Goal: Communication & Community: Participate in discussion

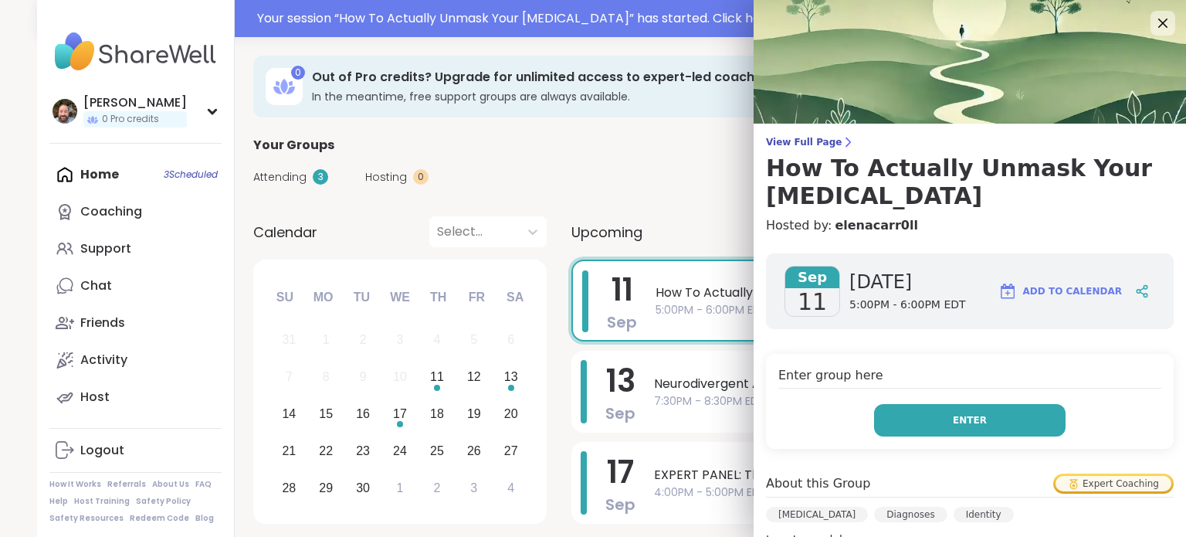
click at [963, 413] on span "Enter" at bounding box center [970, 420] width 34 height 14
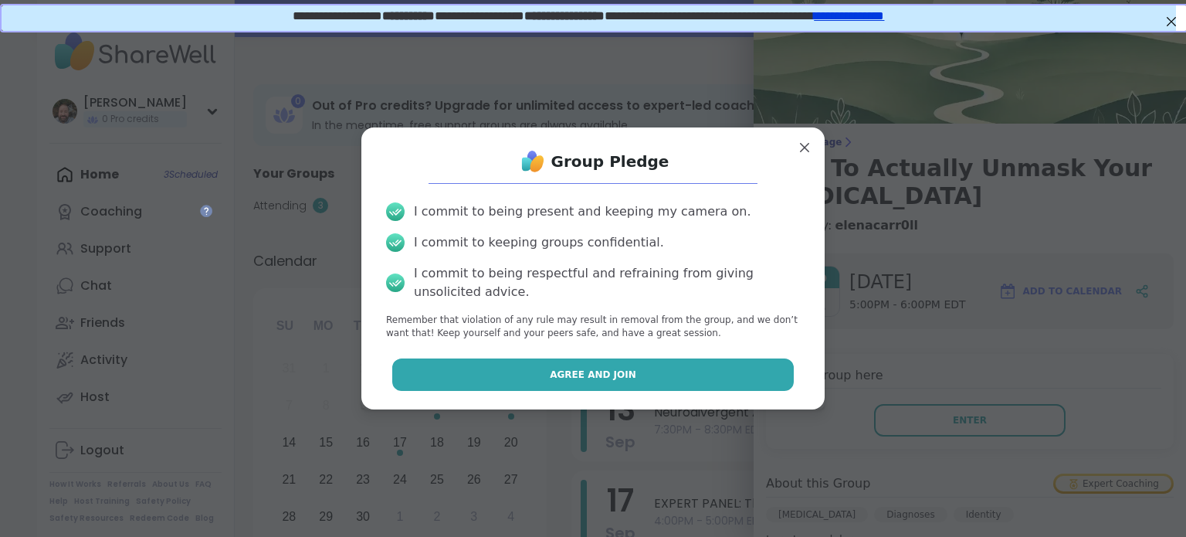
click at [606, 373] on span "Agree and Join" at bounding box center [593, 375] width 87 height 14
